Goal: Task Accomplishment & Management: Manage account settings

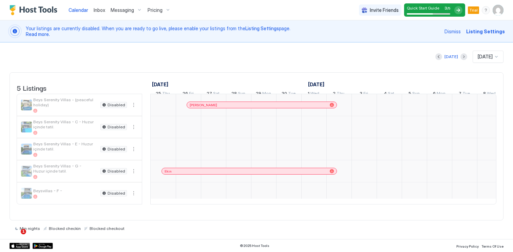
scroll to position [0, 377]
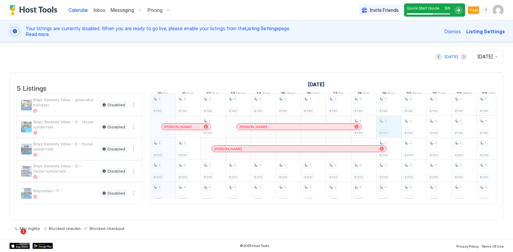
click at [388, 130] on div "1 €190 1 €200 1 €200 1 €125 1 €190 1 €200 1 €200 1 €125 1 €190 1 €190 1 €200 1 …" at bounding box center [451, 149] width 1355 height 110
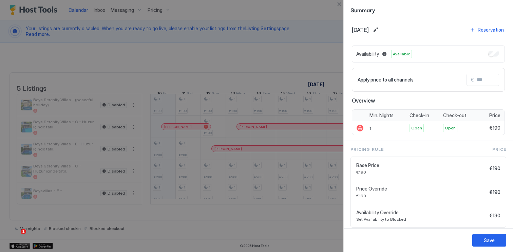
click at [246, 58] on div at bounding box center [256, 126] width 513 height 252
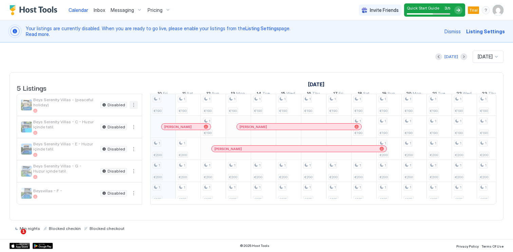
click at [131, 108] on button "More options" at bounding box center [133, 105] width 8 height 8
click at [127, 151] on span "Airbnb Settings" at bounding box center [121, 152] width 30 height 5
